Goal: Task Accomplishment & Management: Use online tool/utility

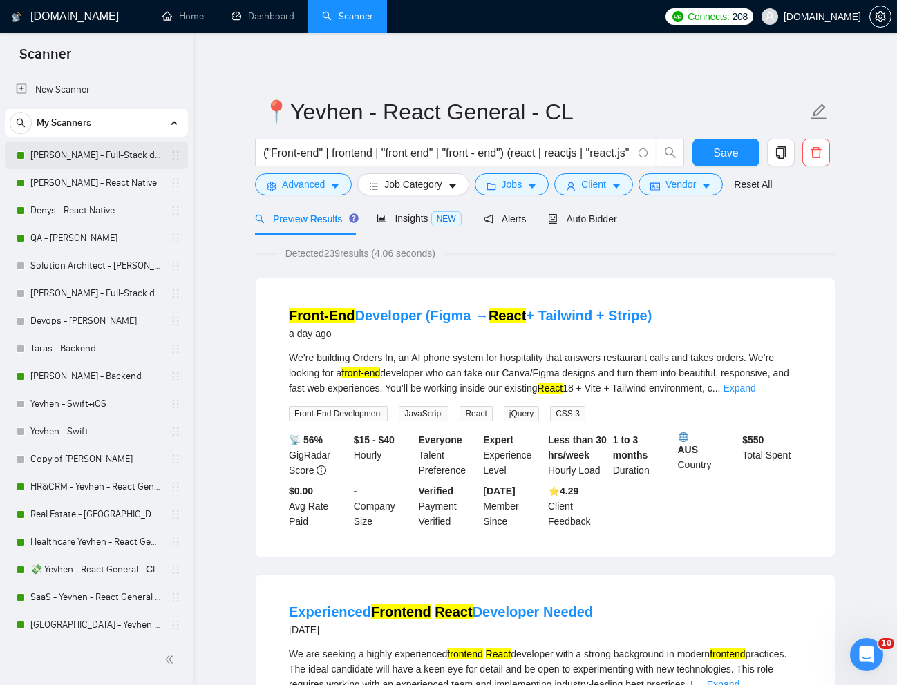
click at [74, 154] on link "[PERSON_NAME] - Full-Stack dev" at bounding box center [95, 156] width 131 height 28
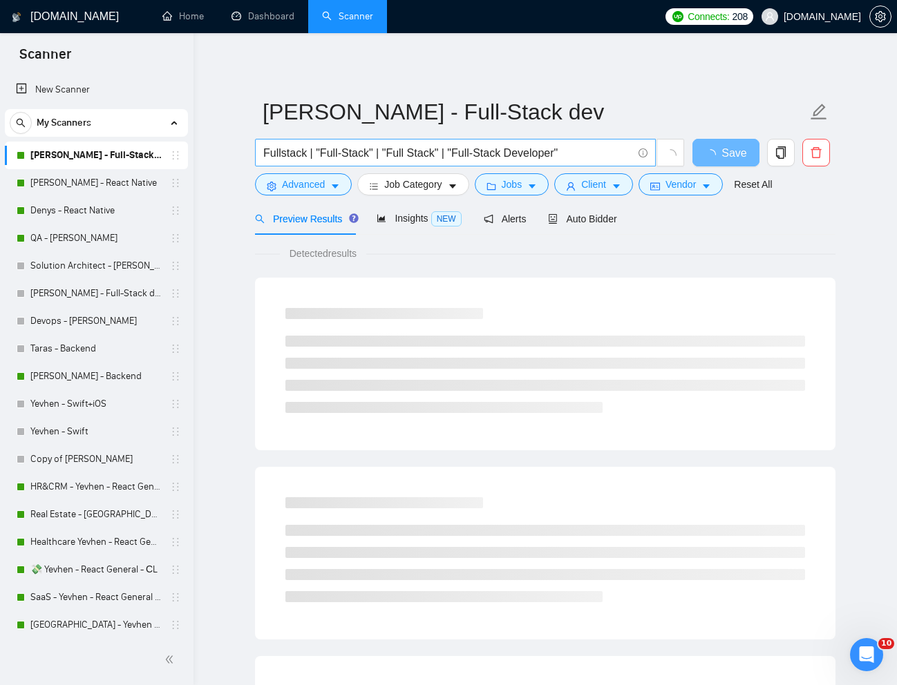
click at [461, 146] on input "Fullstack | "Full-Stack" | "Full Stack" | "Full-Stack Developer"" at bounding box center [447, 152] width 369 height 17
paste input "Senior Full-Stack Web Engineer (Next.js / TypeScript)"
type input "Senior Full-Stack Web Engineer (Next.js / TypeScript)"
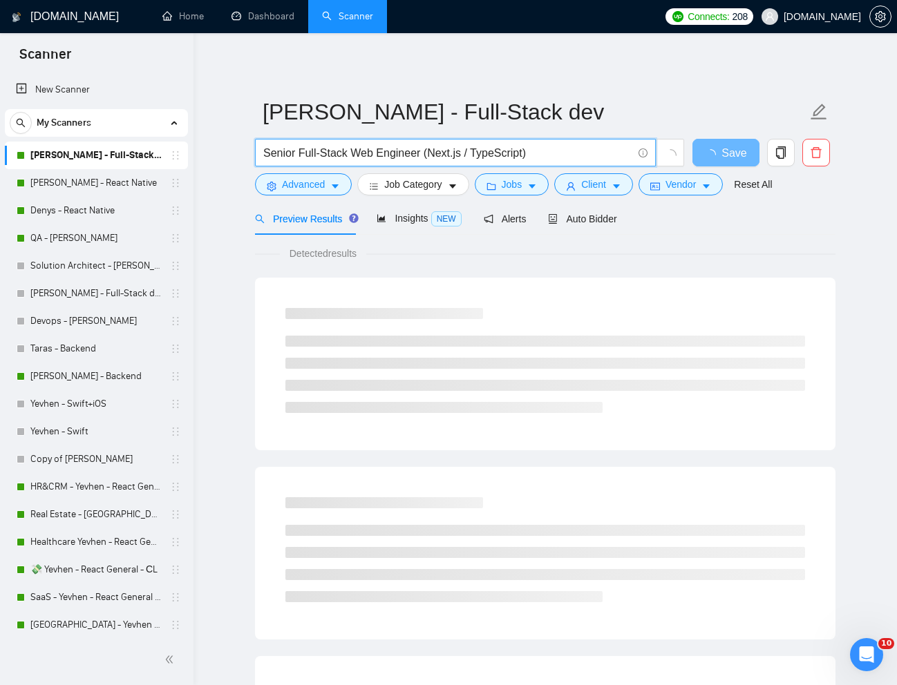
click at [603, 68] on div "[PERSON_NAME] - Full-Stack dev Senior Full-Stack Web Engineer (Next.js / TypeSc…" at bounding box center [545, 631] width 580 height 1152
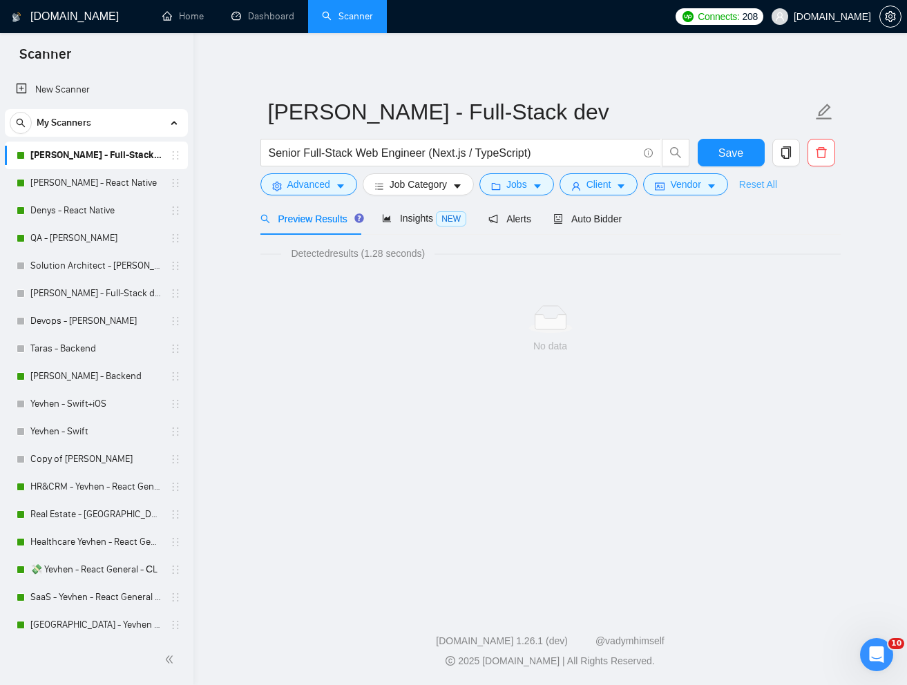
click at [754, 184] on link "Reset All" at bounding box center [758, 184] width 38 height 15
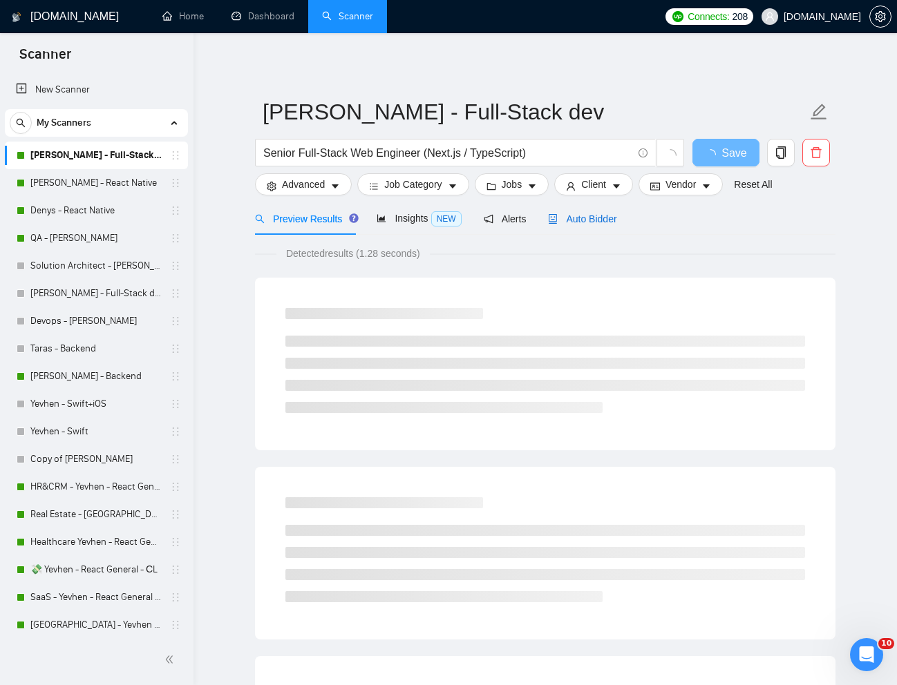
click at [588, 222] on span "Auto Bidder" at bounding box center [582, 218] width 68 height 11
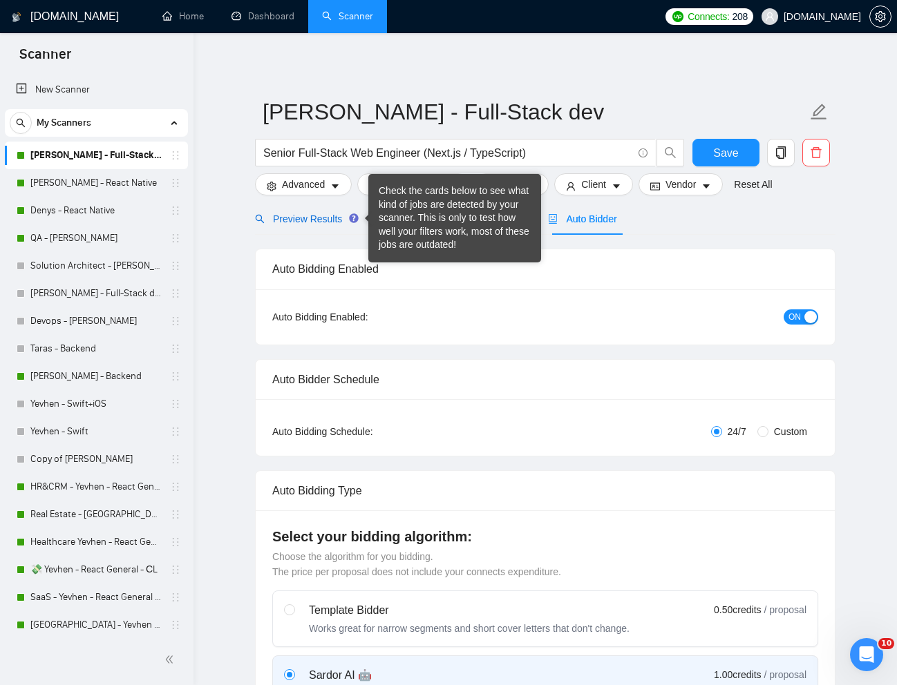
click at [283, 218] on span "Preview Results" at bounding box center [304, 218] width 99 height 11
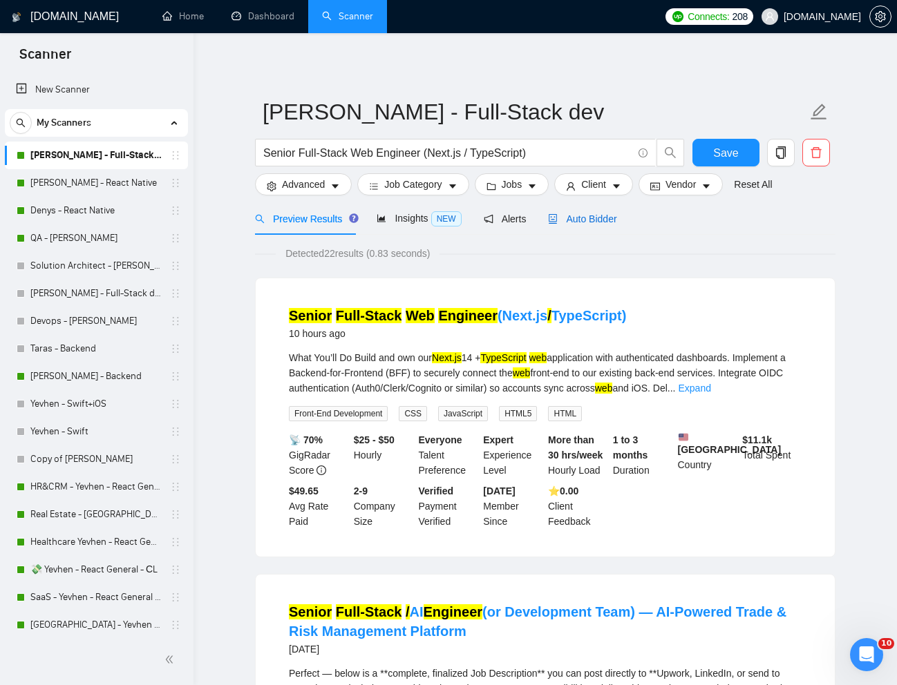
click at [589, 214] on span "Auto Bidder" at bounding box center [582, 218] width 68 height 11
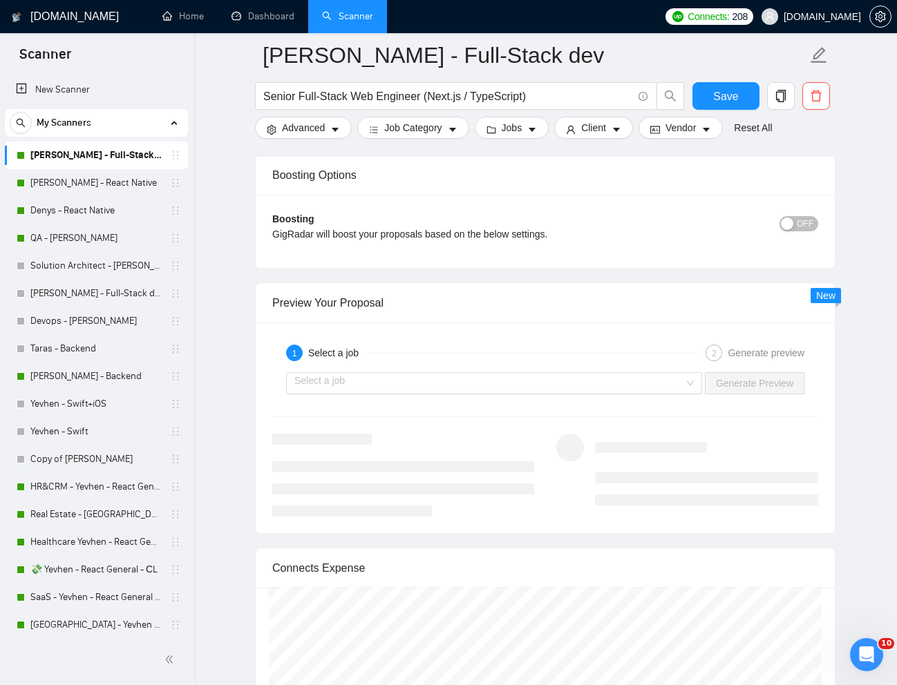
scroll to position [2446, 0]
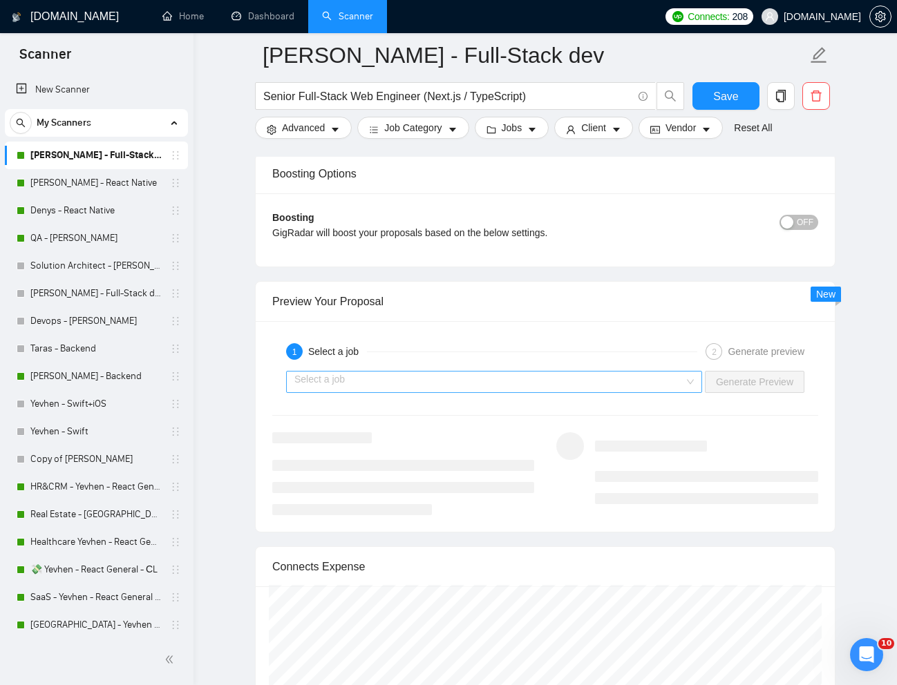
click at [657, 389] on input "search" at bounding box center [489, 382] width 390 height 21
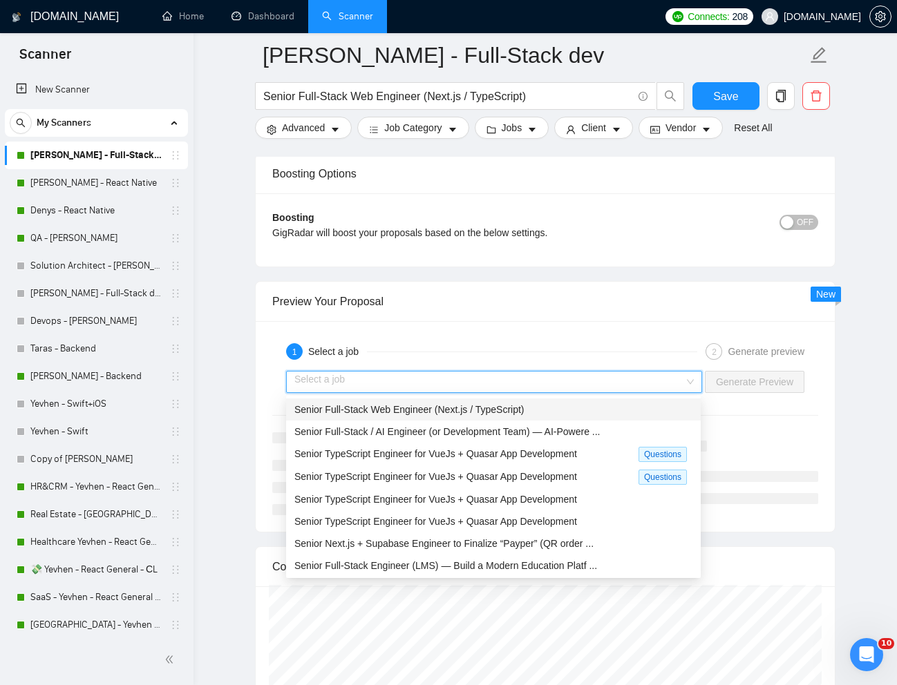
click at [551, 411] on div "Senior Full-Stack Web Engineer (Next.js / TypeScript)" at bounding box center [493, 409] width 398 height 15
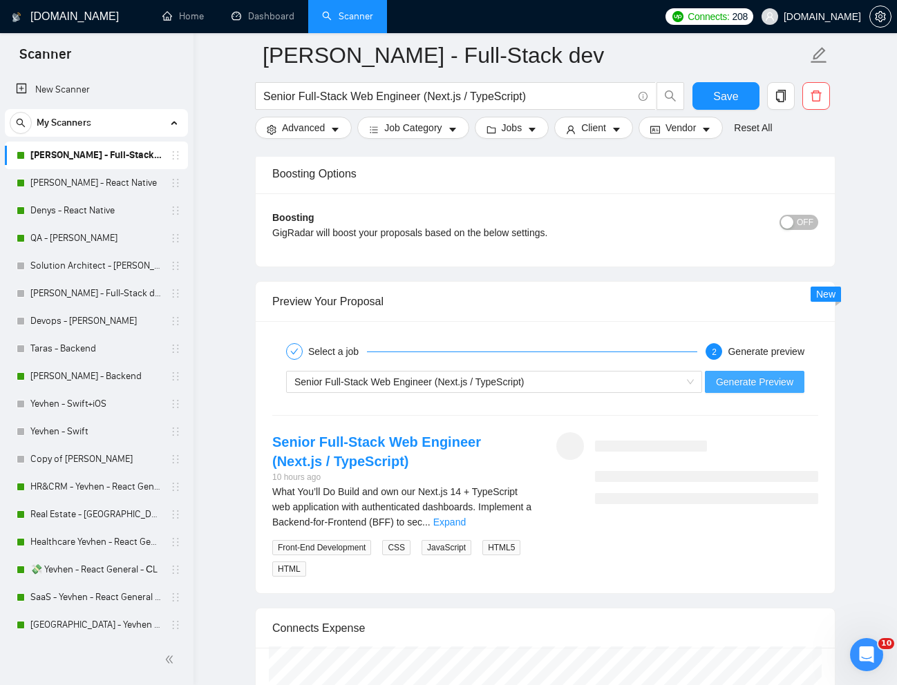
click at [771, 386] on span "Generate Preview" at bounding box center [754, 381] width 77 height 15
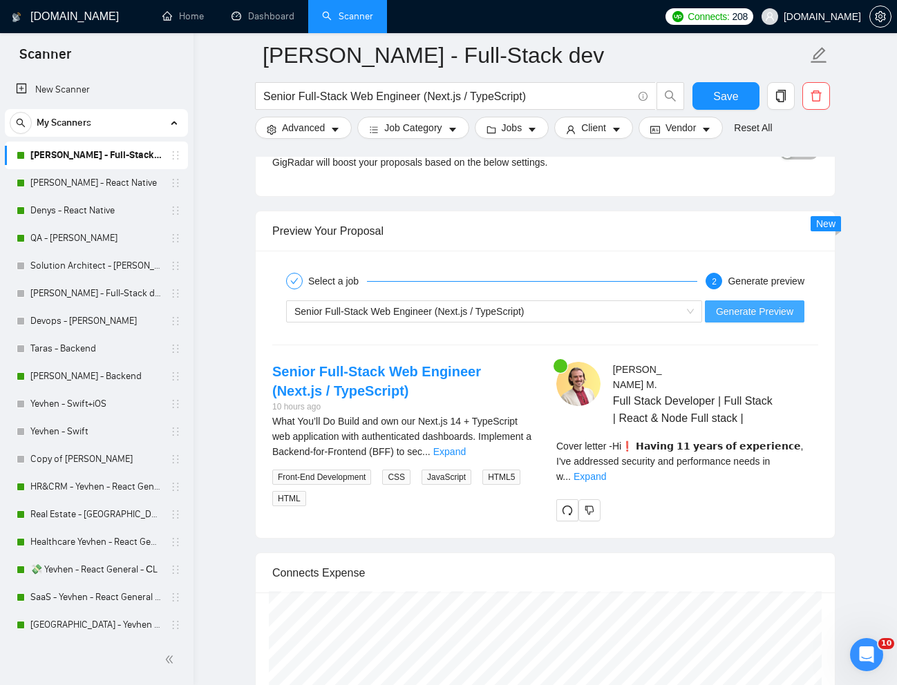
scroll to position [2526, 0]
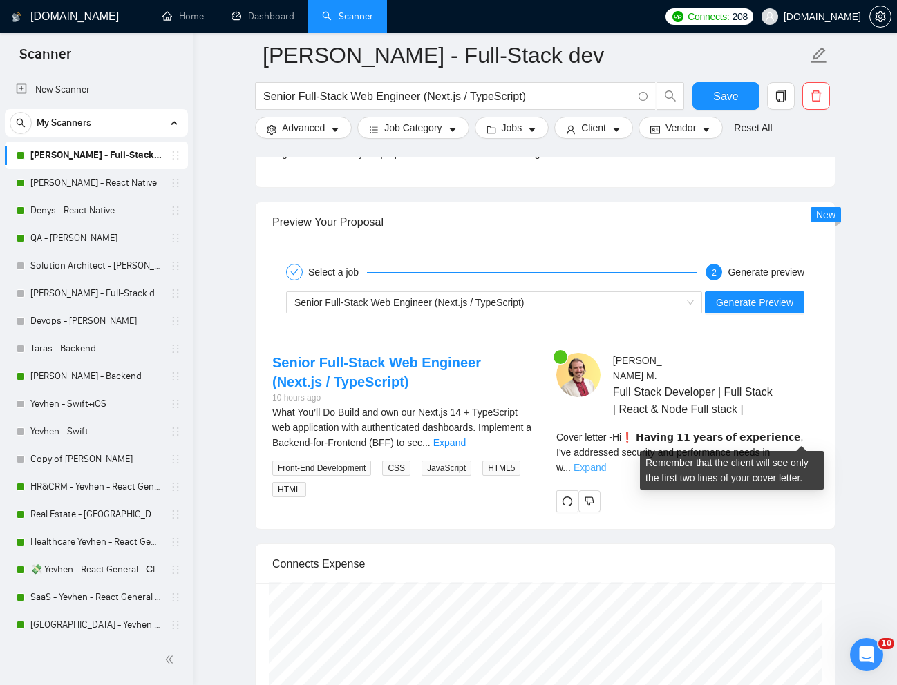
click at [606, 462] on link "Expand" at bounding box center [589, 467] width 32 height 11
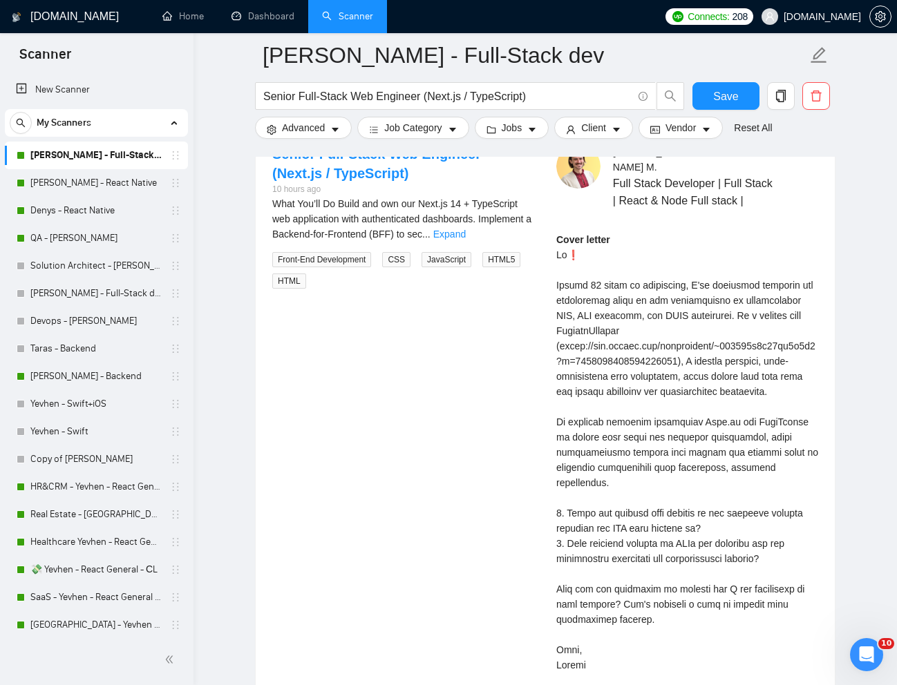
scroll to position [2744, 0]
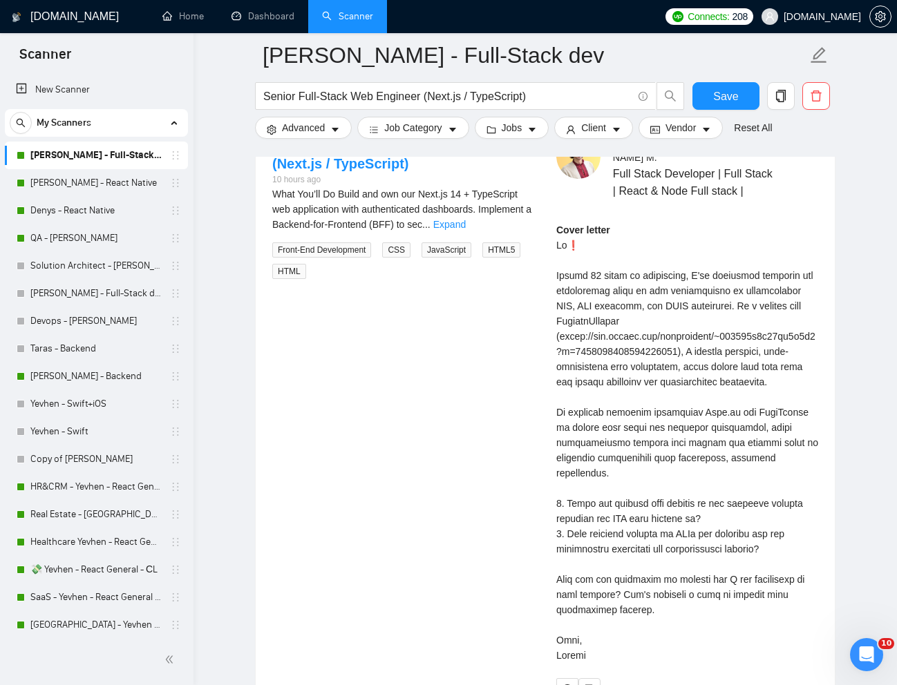
click at [570, 290] on div "Cover letter" at bounding box center [687, 442] width 262 height 441
copy div "RF"
click at [620, 291] on div "Cover letter" at bounding box center [687, 442] width 262 height 441
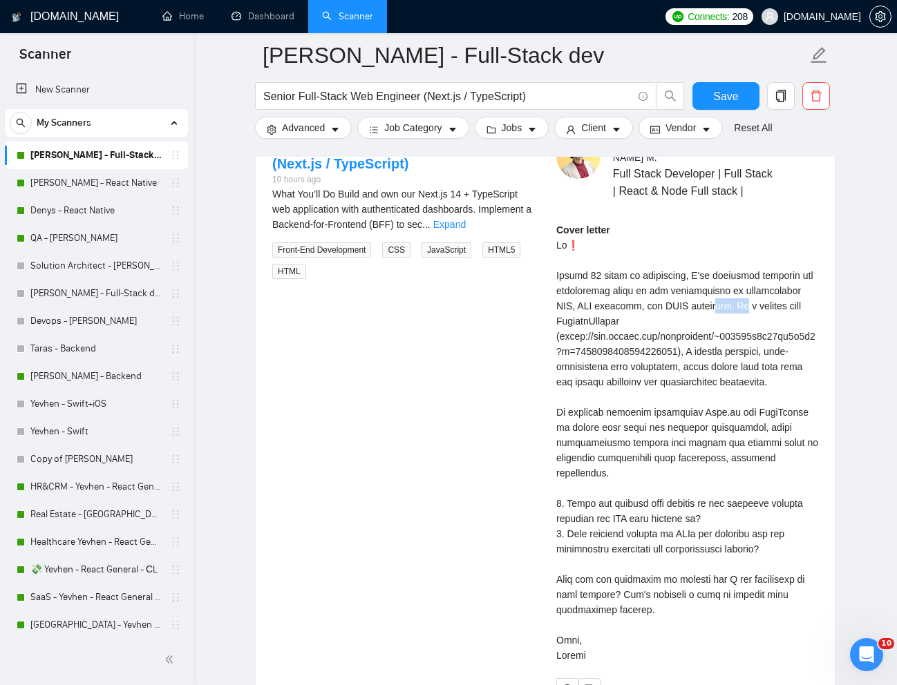
copy div "tion. In"
drag, startPoint x: 559, startPoint y: 231, endPoint x: 624, endPoint y: 653, distance: 427.0
click at [624, 653] on div "Cover letter" at bounding box center [687, 447] width 262 height 450
copy div "Lo❗ Ipsumd 68 sitam co adipiscing, E'se doeiusmod temporin utl etdoloremag aliq…"
